Goal: Transaction & Acquisition: Purchase product/service

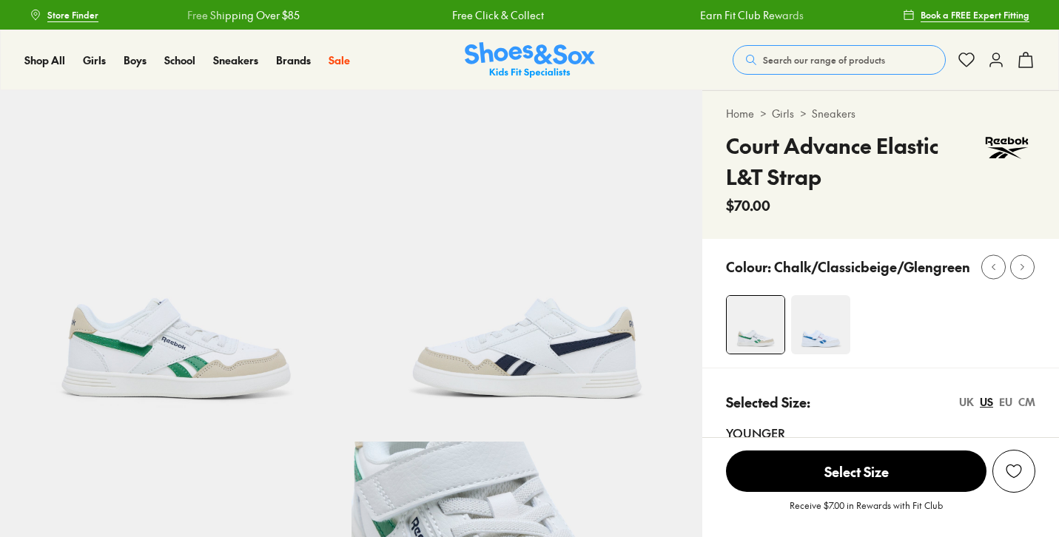
select select "*"
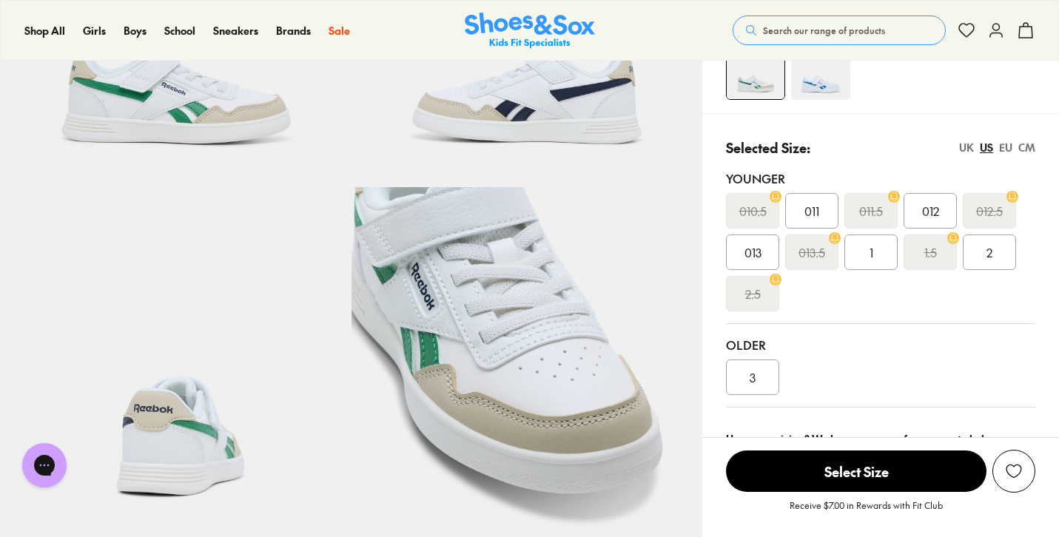
scroll to position [258, 0]
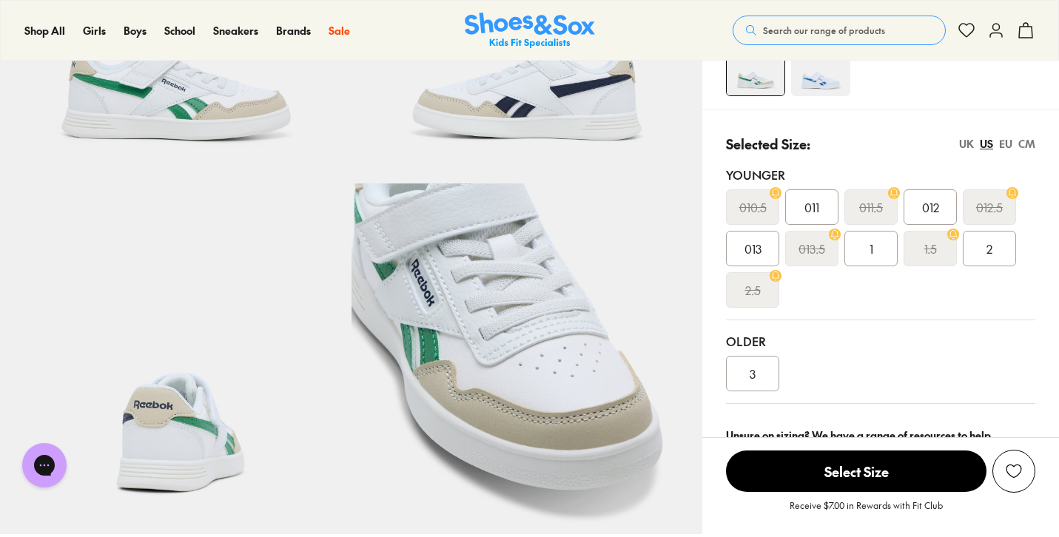
click at [828, 152] on div "Selected Size: UK US EU CM" at bounding box center [880, 144] width 309 height 20
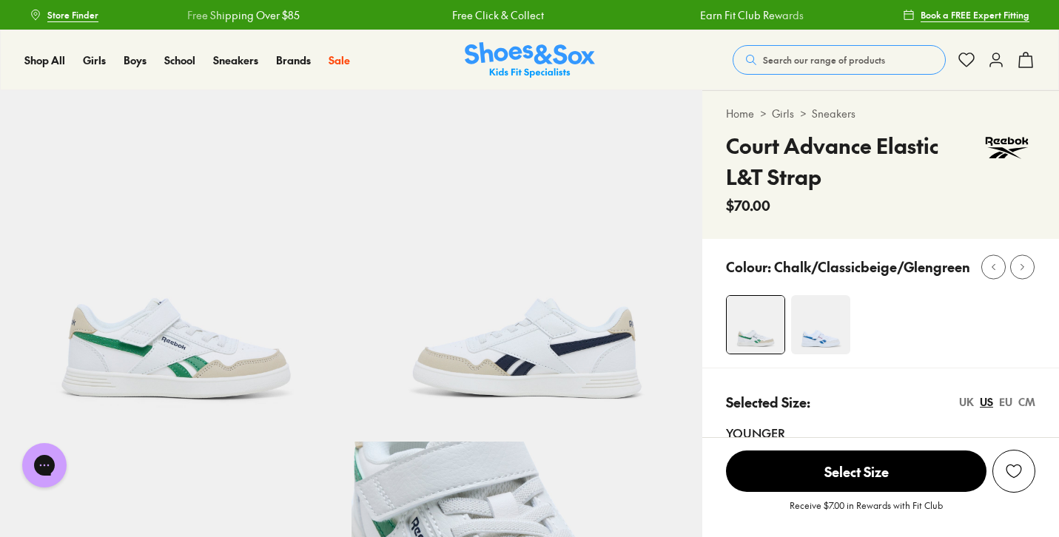
scroll to position [0, 0]
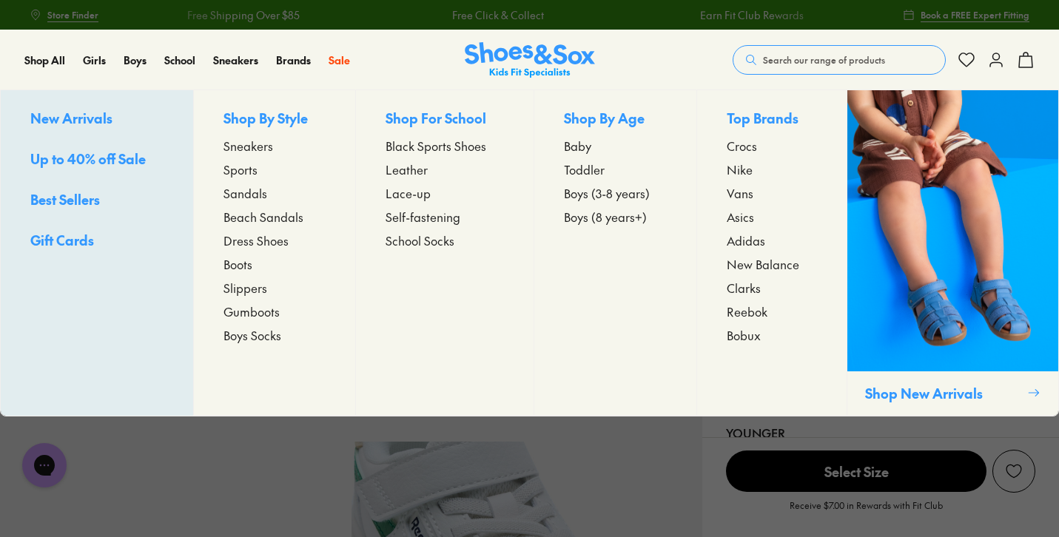
click at [236, 147] on span "Sneakers" at bounding box center [249, 146] width 50 height 18
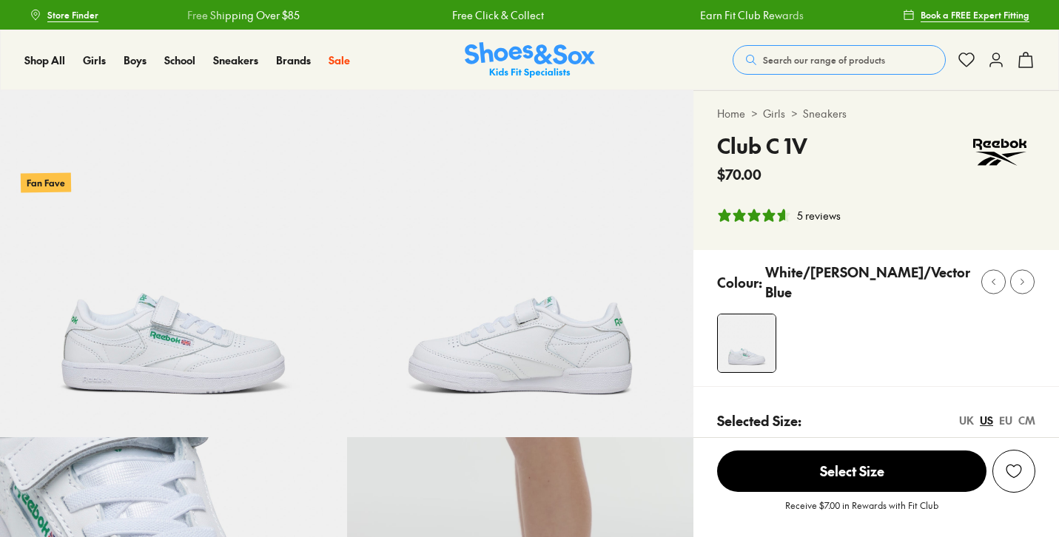
select select "*"
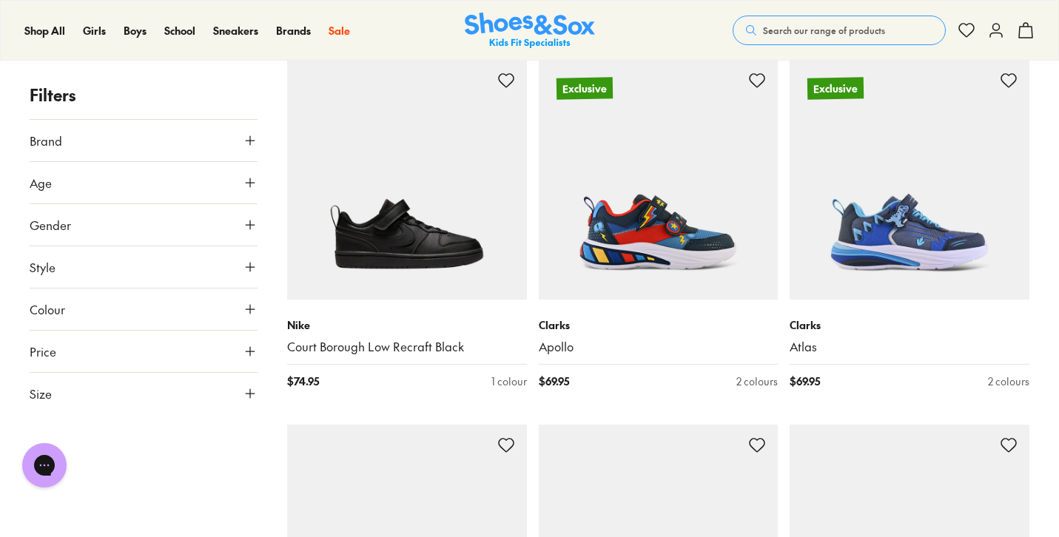
scroll to position [2094, 0]
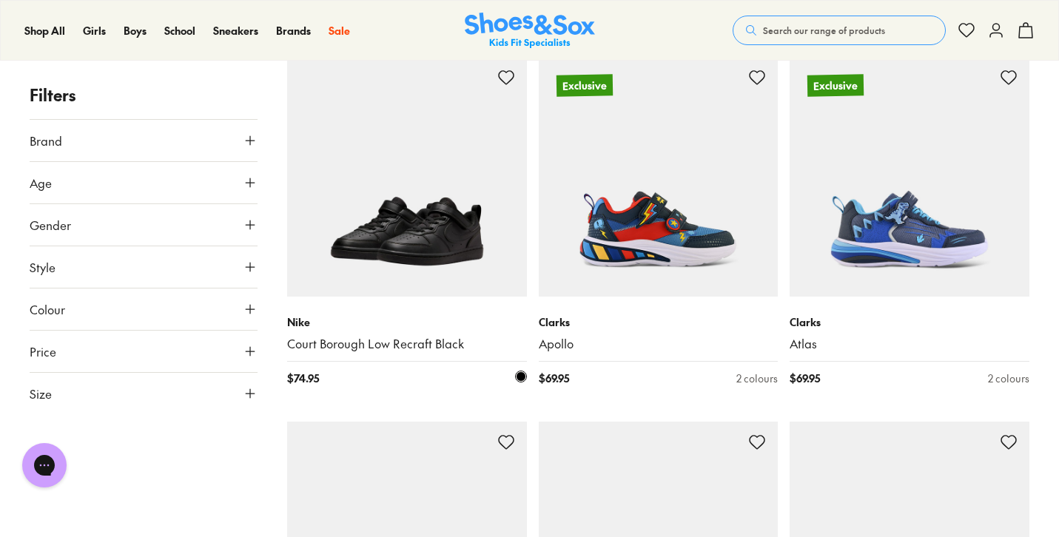
click at [439, 223] on img at bounding box center [407, 177] width 240 height 240
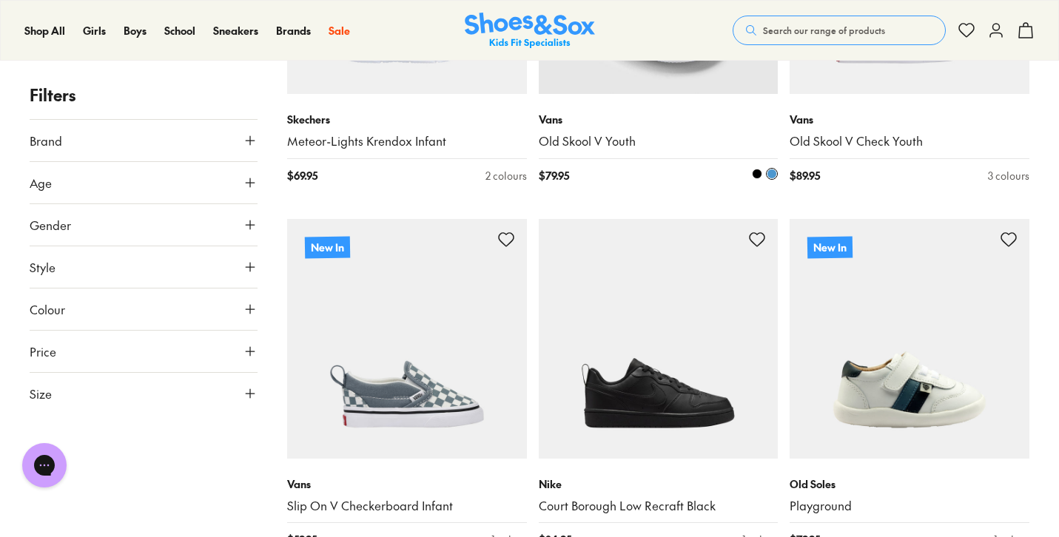
scroll to position [6676, 0]
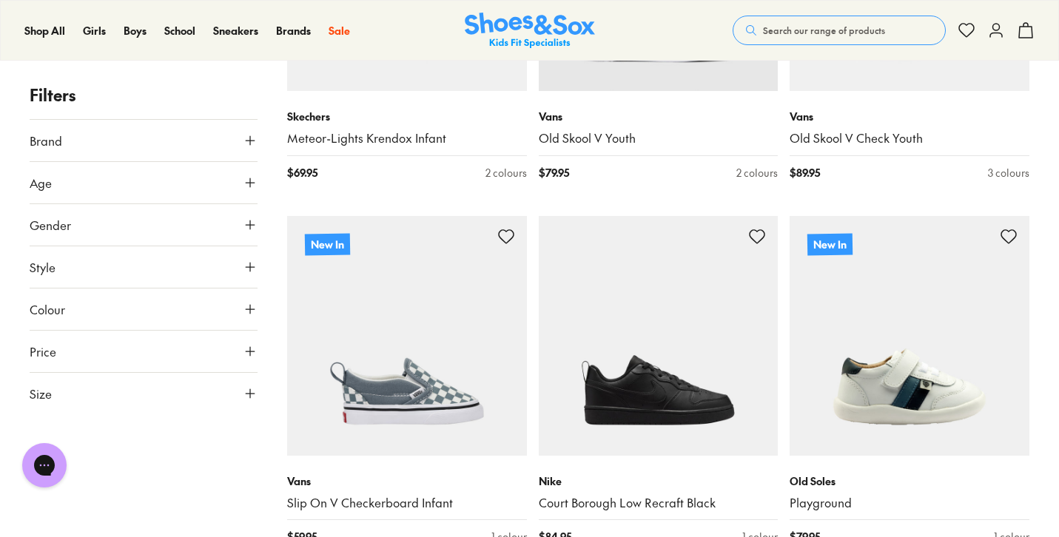
click at [234, 389] on button "Size" at bounding box center [144, 393] width 228 height 41
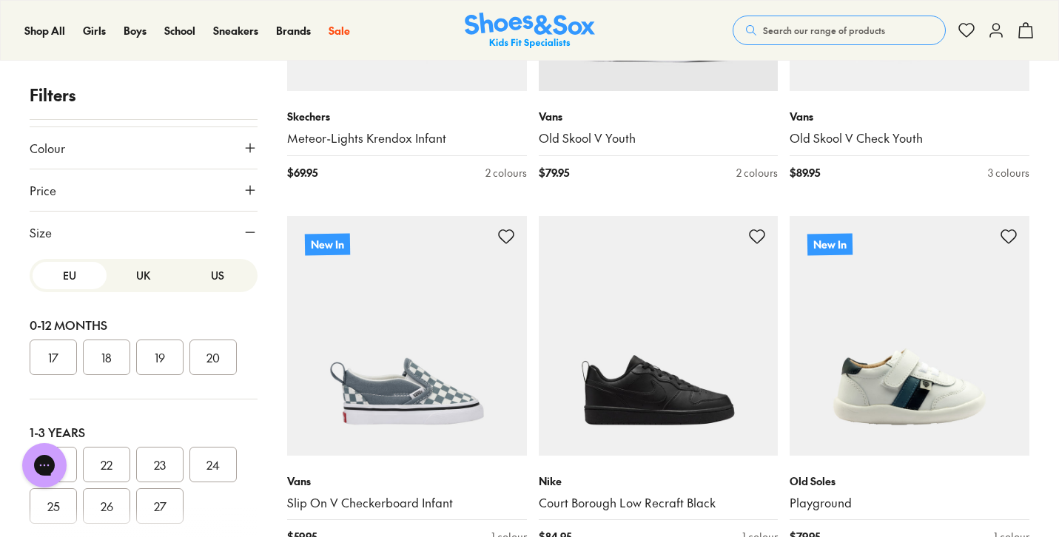
scroll to position [0, 0]
click at [205, 274] on button "US" at bounding box center [218, 275] width 74 height 27
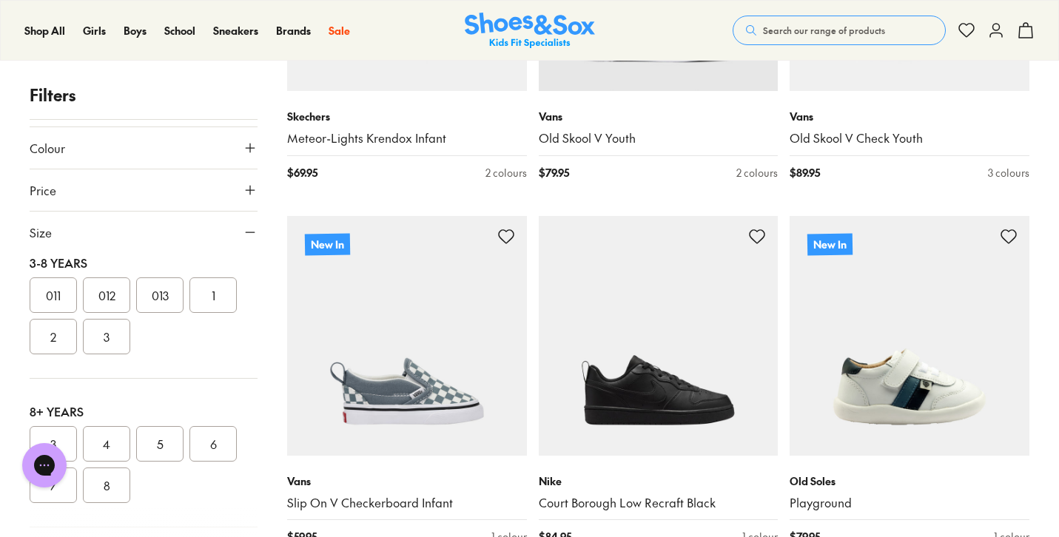
scroll to position [327, 0]
click at [100, 331] on button "3" at bounding box center [106, 328] width 47 height 36
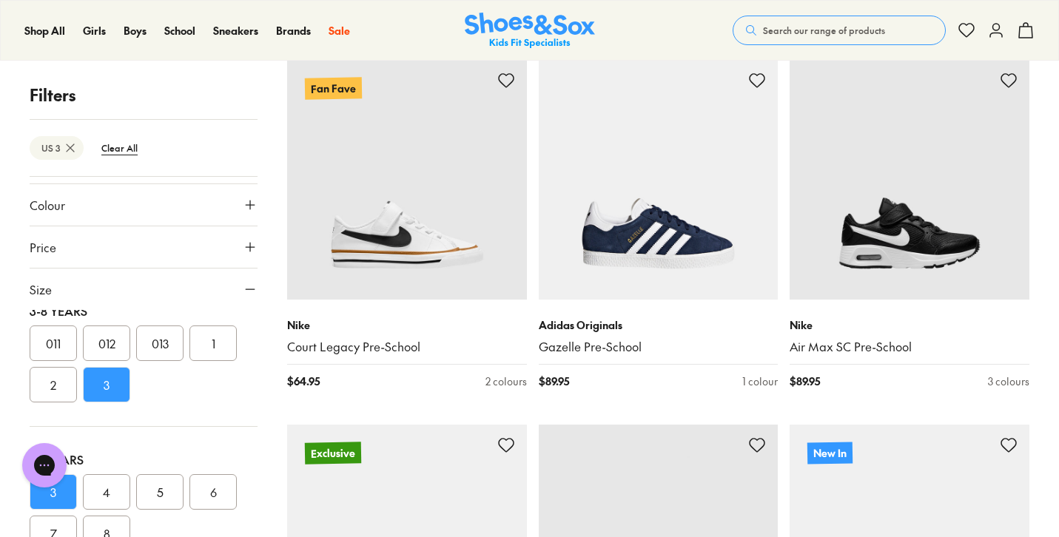
scroll to position [1726, 0]
click at [434, 253] on img at bounding box center [407, 180] width 240 height 240
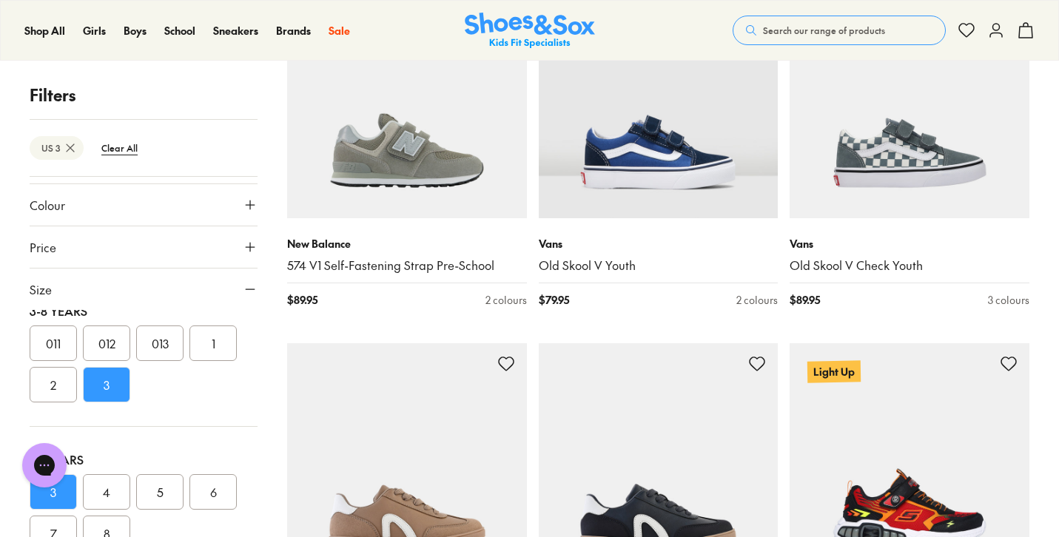
scroll to position [2182, 0]
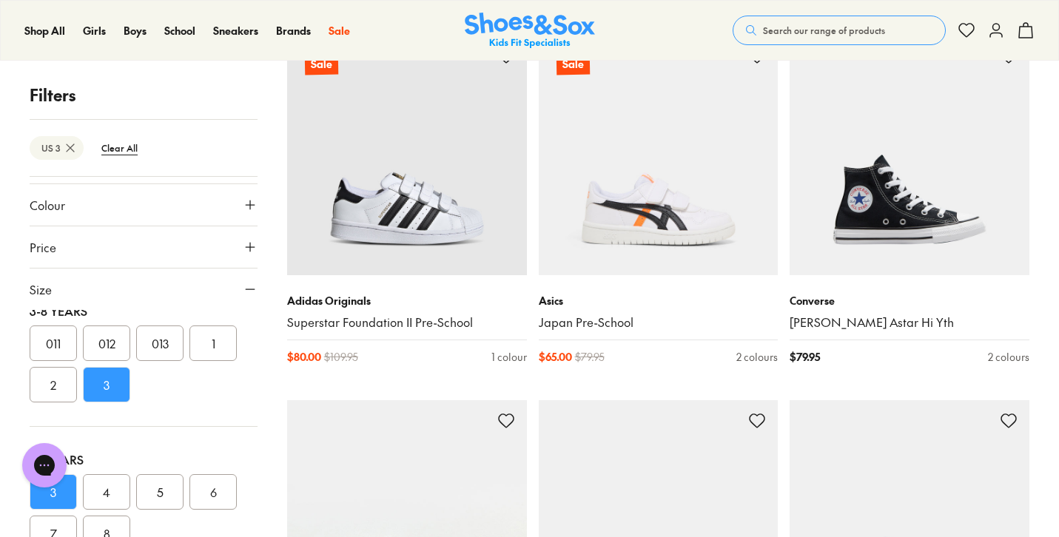
scroll to position [5417, 0]
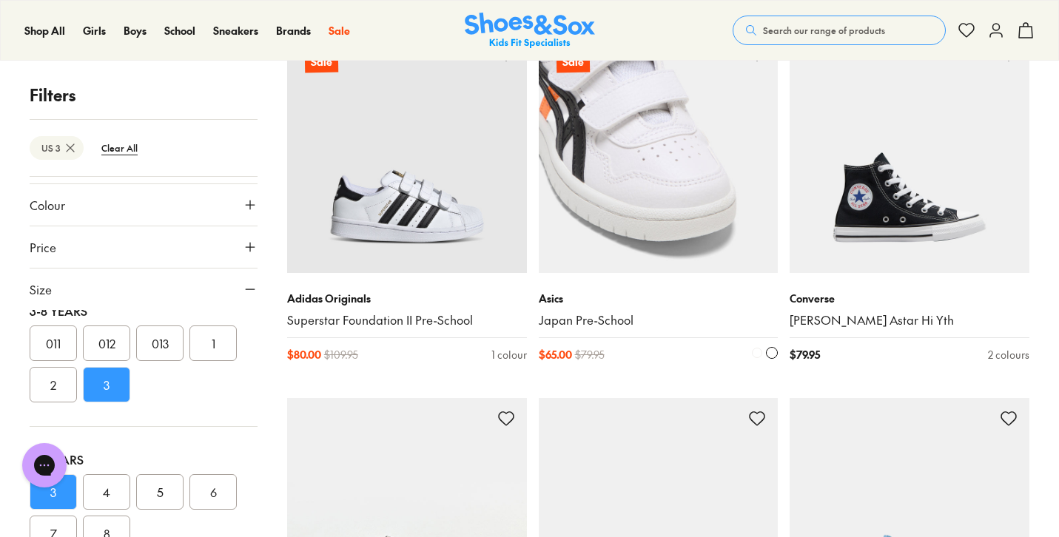
click at [709, 164] on img at bounding box center [659, 153] width 240 height 240
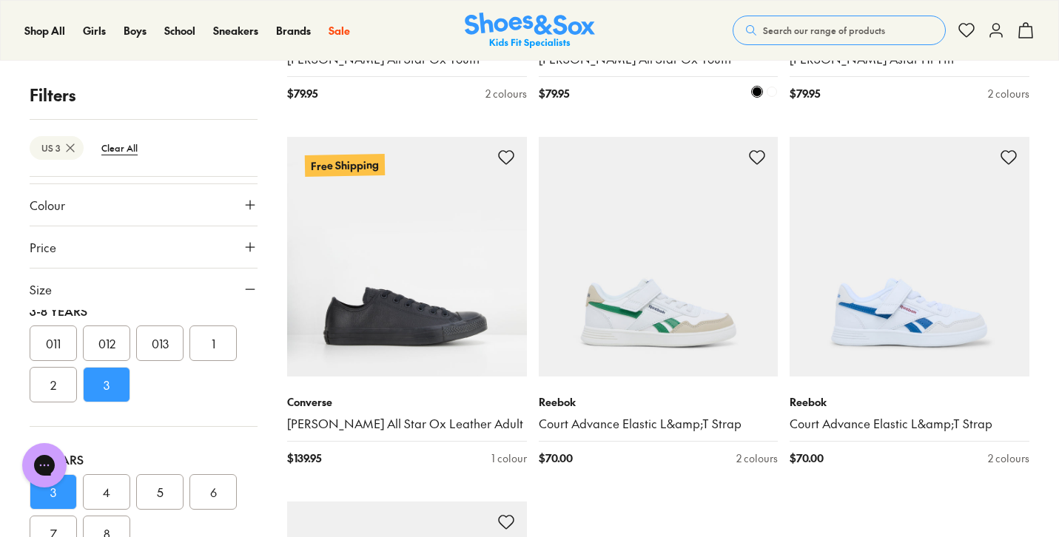
scroll to position [7535, 0]
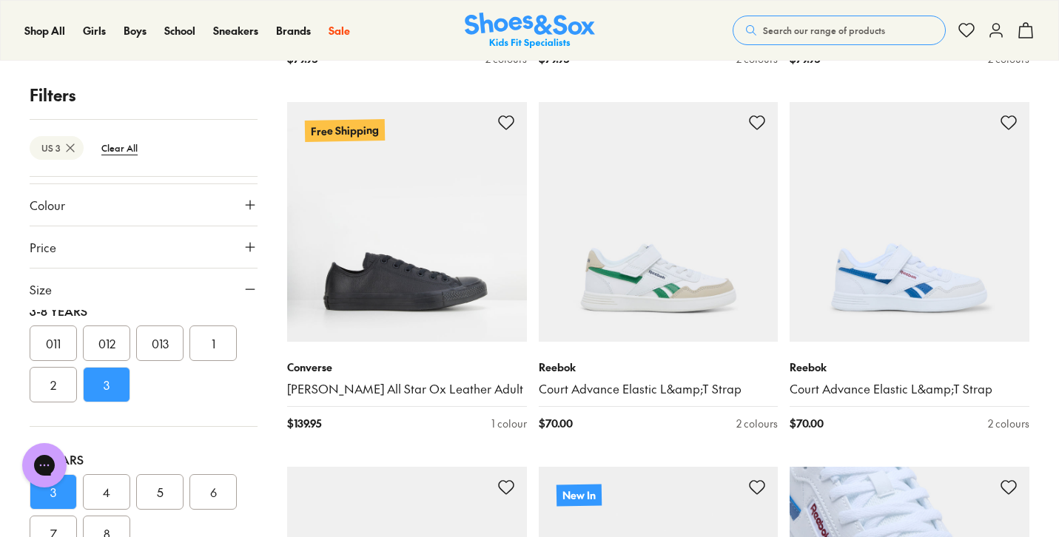
scroll to position [7562, 0]
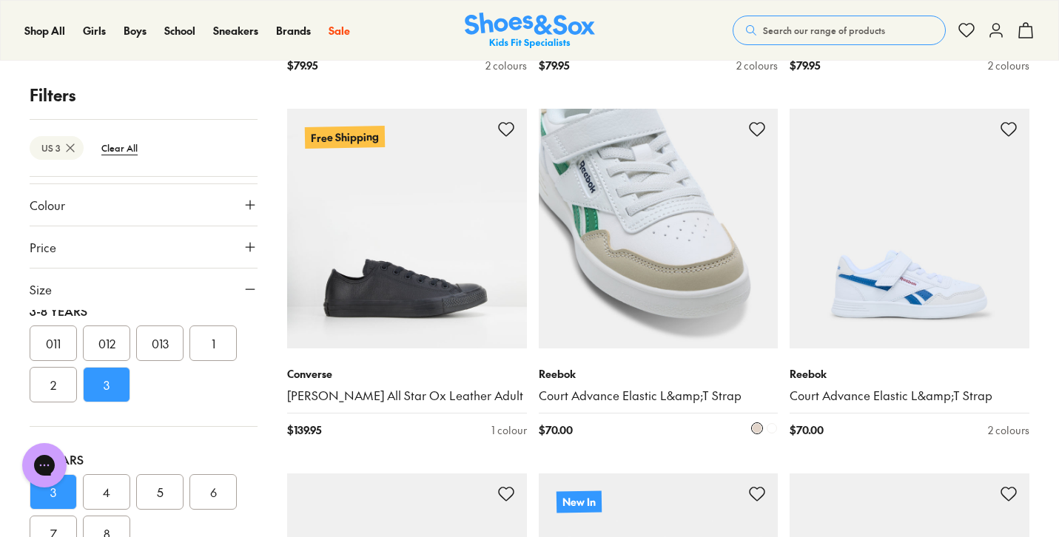
click at [666, 177] on img at bounding box center [659, 229] width 240 height 240
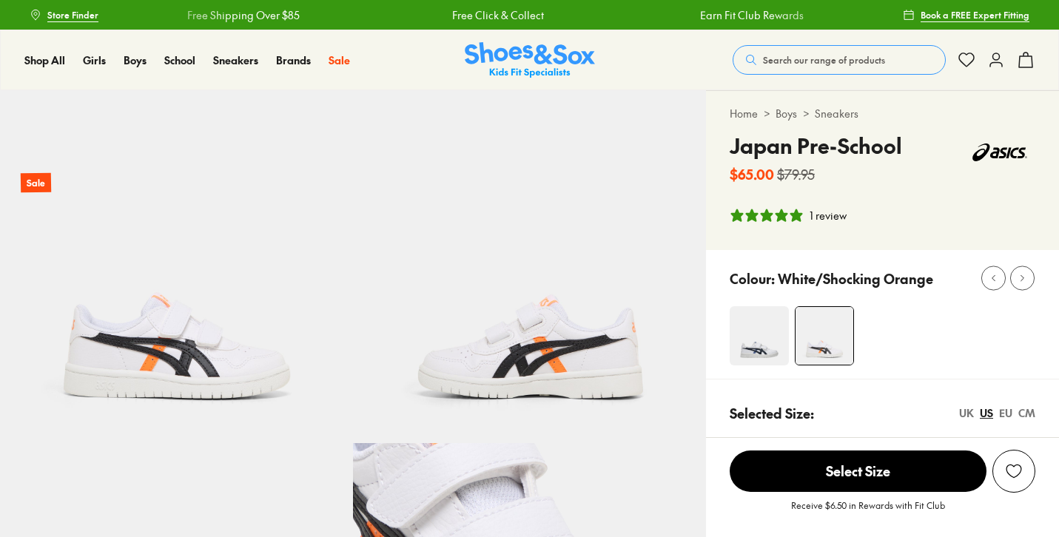
select select "*"
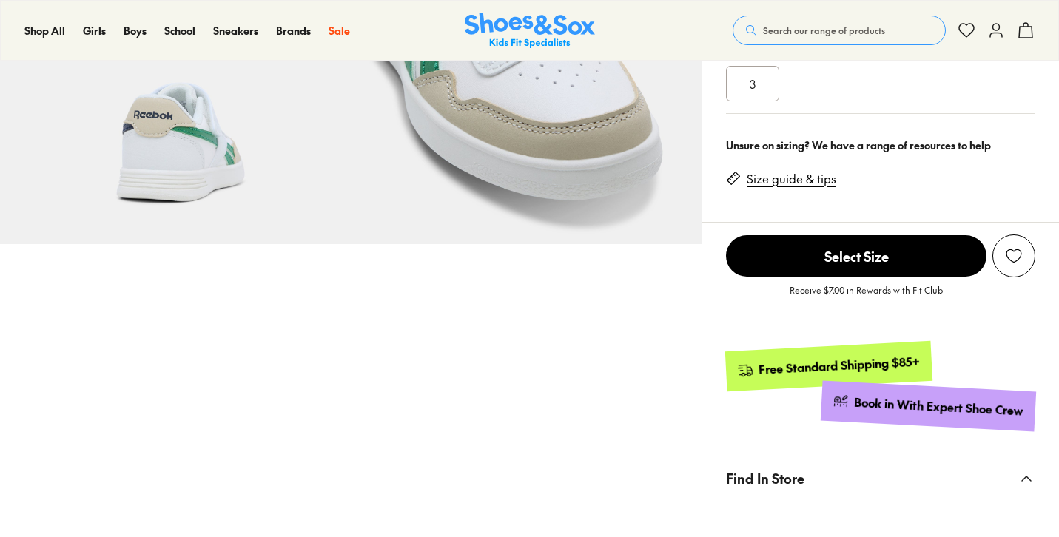
select select "*"
